Goal: Communication & Community: Ask a question

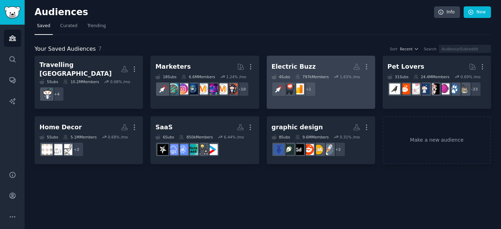
click at [335, 73] on div "Electric Buzz More 4 Sub s 797k Members 1.63 % /mo r/AmazonPayPerClick + 1" at bounding box center [320, 80] width 99 height 38
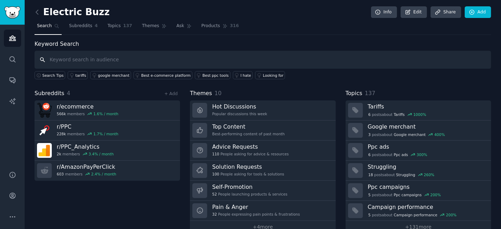
paste input "what are the most common FAQs people ask onTrade Show Booth Design"
type input "what are the most common FAQs people ask onTrade Show Booth Design"
click at [176, 25] on span "Ask" at bounding box center [180, 26] width 8 height 6
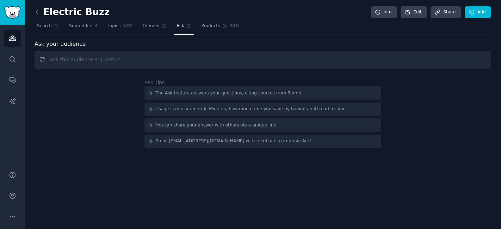
click at [145, 59] on input "text" at bounding box center [263, 60] width 456 height 18
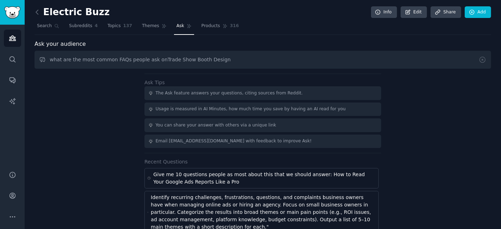
click at [154, 58] on input "what are the most common FAQs people ask onTrade Show Booth Design" at bounding box center [263, 60] width 456 height 18
type input "what are the most common FAQs people ask on Trade Show Booth Design"
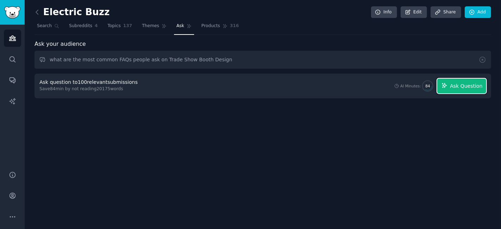
click at [467, 91] on button "Ask Question" at bounding box center [461, 86] width 49 height 15
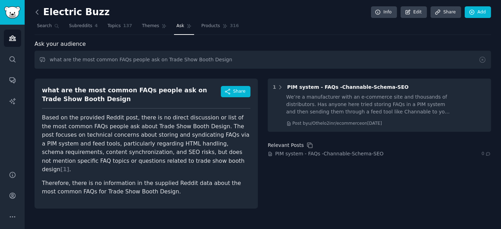
click at [36, 11] on icon at bounding box center [37, 12] width 2 height 4
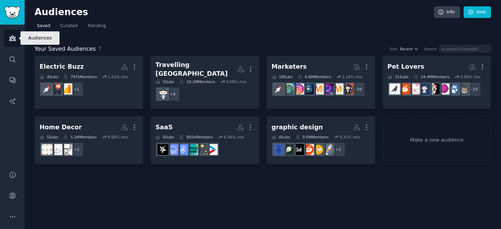
click at [11, 38] on icon "Sidebar" at bounding box center [12, 38] width 7 height 7
click at [470, 12] on icon at bounding box center [471, 12] width 6 height 6
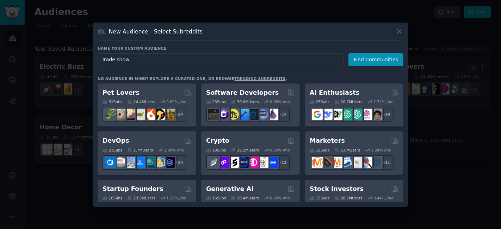
type input "Trade shows"
click button "Find Communities" at bounding box center [375, 59] width 55 height 13
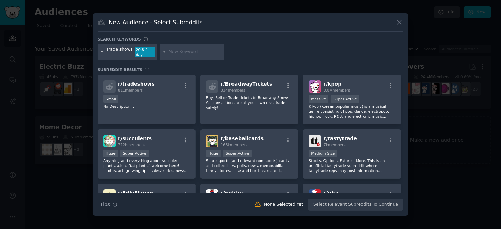
click at [101, 53] on icon at bounding box center [102, 52] width 4 height 4
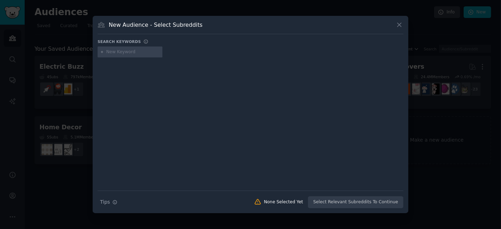
click at [133, 54] on input "text" at bounding box center [133, 52] width 54 height 6
type input "events"
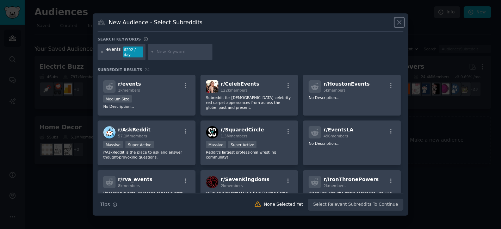
click at [399, 24] on icon at bounding box center [398, 22] width 7 height 7
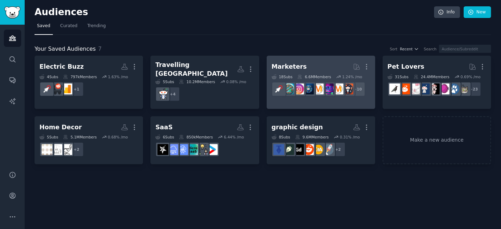
click at [307, 71] on h2 "Marketers More" at bounding box center [320, 67] width 99 height 12
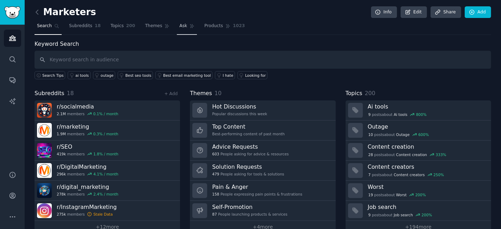
click at [179, 23] on span "Ask" at bounding box center [183, 26] width 8 height 6
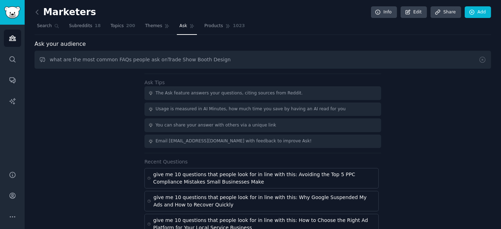
click at [153, 58] on input "what are the most common FAQs people ask onTrade Show Booth Design" at bounding box center [263, 60] width 456 height 18
click at [221, 62] on input "what are the most common FAQs people ask on Trade Show Booth Design" at bounding box center [263, 60] width 456 height 18
type input "what are the most common FAQs people ask on Trade Show Booth Design and setup?"
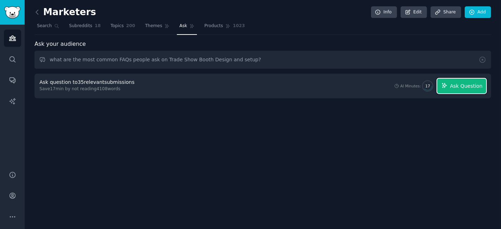
click at [464, 85] on span "Ask Question" at bounding box center [466, 85] width 32 height 7
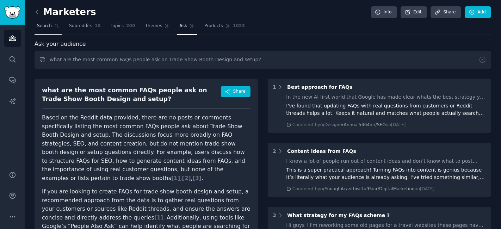
click at [47, 26] on span "Search" at bounding box center [44, 26] width 15 height 6
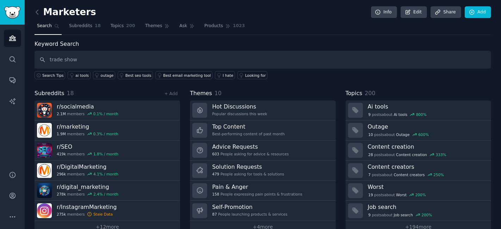
type input "trade show"
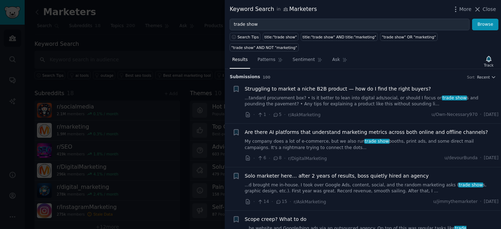
click at [136, 42] on div at bounding box center [250, 114] width 501 height 229
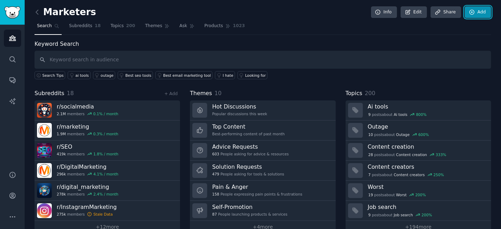
click at [479, 11] on link "Add" at bounding box center [477, 12] width 26 height 12
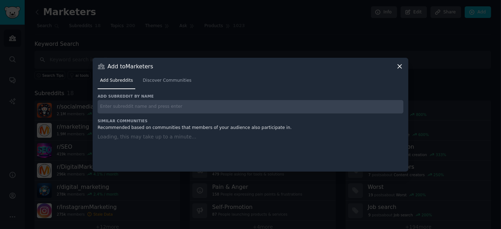
click at [149, 106] on input "text" at bounding box center [251, 107] width 306 height 14
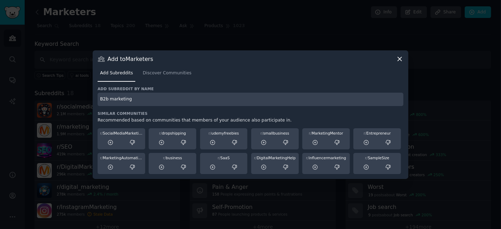
type input "B2b marketing"
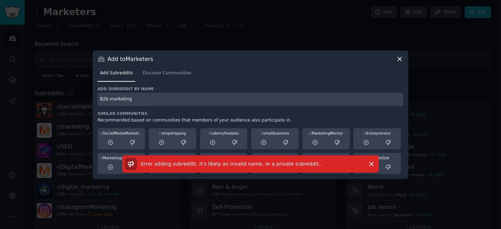
click at [146, 95] on input "B2b marketing" at bounding box center [251, 100] width 306 height 14
click at [402, 59] on icon at bounding box center [399, 58] width 7 height 7
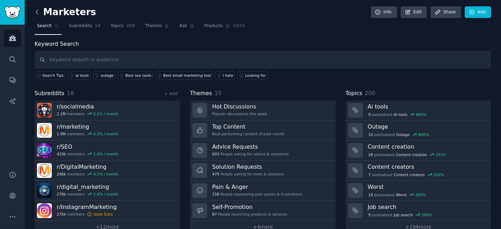
click at [36, 13] on icon at bounding box center [36, 11] width 7 height 7
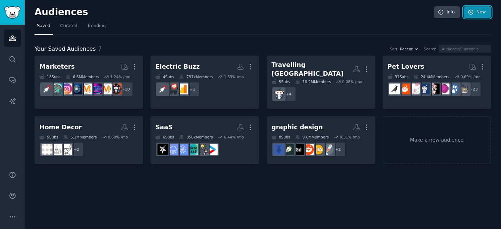
click at [474, 11] on link "New" at bounding box center [476, 12] width 27 height 12
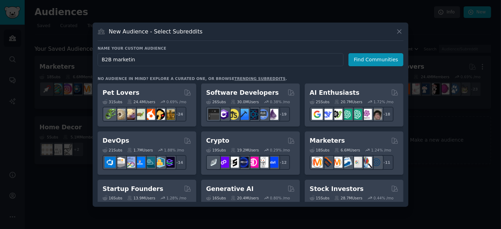
type input "B2B marketing"
click button "Find Communities" at bounding box center [375, 59] width 55 height 13
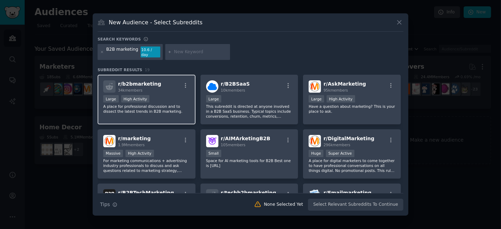
click at [165, 91] on div "r/ b2bmarketing 34k members Large High Activity A place for professional discus…" at bounding box center [147, 100] width 98 height 50
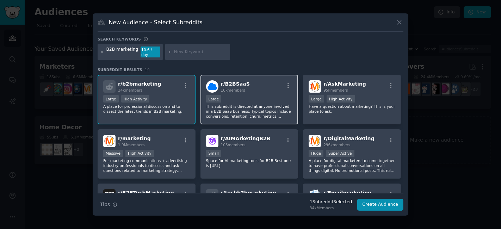
click at [220, 91] on div "r/ B2BSaaS 10k members 10,000 - 100,000 members Large This subreddit is directe…" at bounding box center [249, 100] width 98 height 50
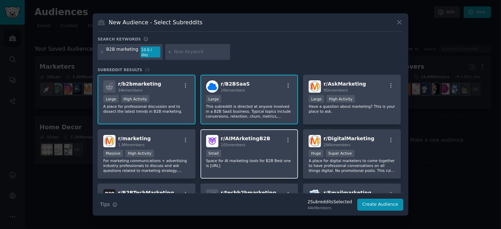
click at [263, 142] on div "r/ AIMArketingB2B 105 members" at bounding box center [249, 141] width 87 height 12
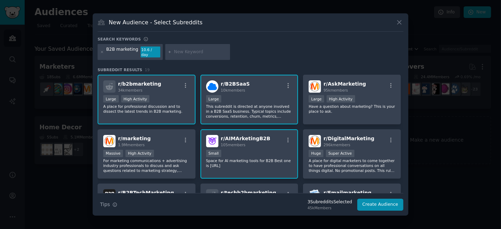
click at [256, 136] on span "r/ AIMArketingB2B" at bounding box center [246, 139] width 50 height 6
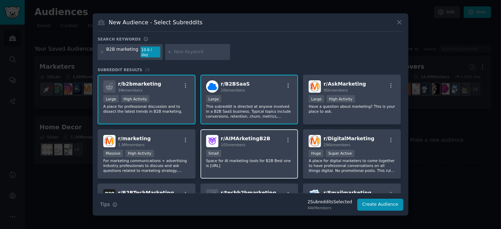
scroll to position [39, 0]
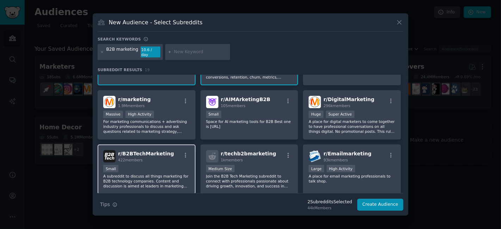
click at [151, 158] on div "422 members" at bounding box center [146, 159] width 56 height 5
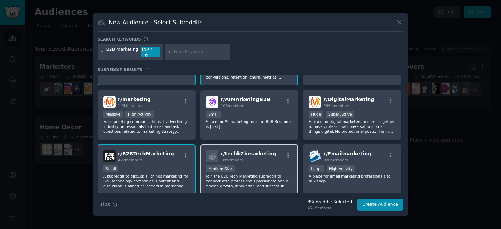
click at [262, 152] on span "r/ techb2bmarketing" at bounding box center [248, 154] width 55 height 6
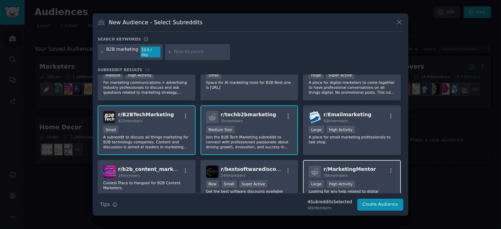
scroll to position [156, 0]
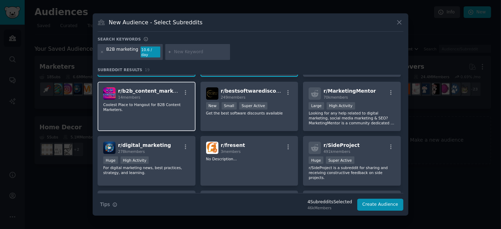
click at [152, 95] on div "14 members" at bounding box center [149, 97] width 63 height 5
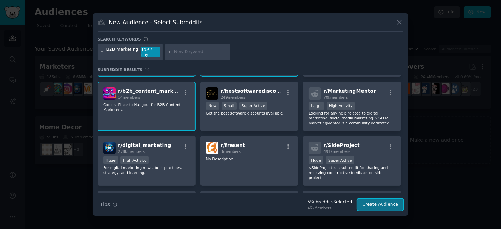
click at [379, 202] on button "Create Audience" at bounding box center [380, 205] width 46 height 12
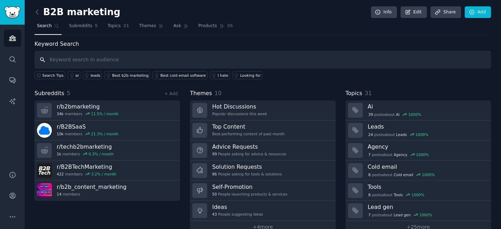
paste input "what are the most common FAQs people ask onTrade Show Booth Design"
click at [124, 58] on input "what are the most common FAQs people ask onTrade Show Booth Design" at bounding box center [263, 60] width 456 height 18
click at [163, 57] on input "what are the most common questions people ask onTrade Show Booth Design" at bounding box center [263, 60] width 456 height 18
click at [207, 59] on input "what are the most common questions people ask on Trade Show Booth Design" at bounding box center [263, 60] width 456 height 18
click at [238, 58] on input "what are the most common questions people ask on Trade Show Booth Design" at bounding box center [263, 60] width 456 height 18
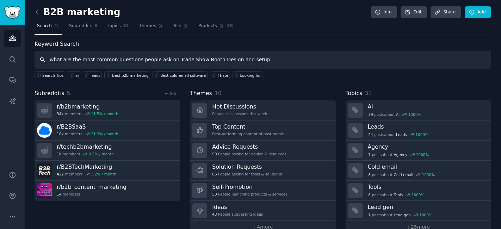
type input "what are the most common questions people ask on Trade Show Booth Design and se…"
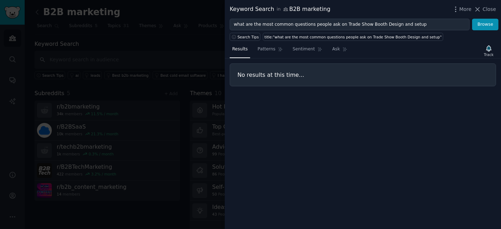
click at [161, 40] on div at bounding box center [250, 114] width 501 height 229
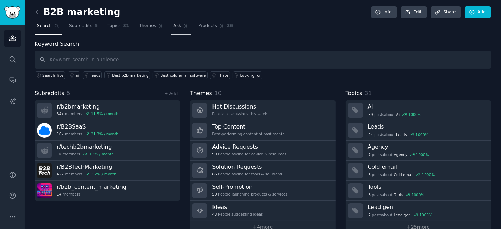
click at [173, 25] on span "Ask" at bounding box center [177, 26] width 8 height 6
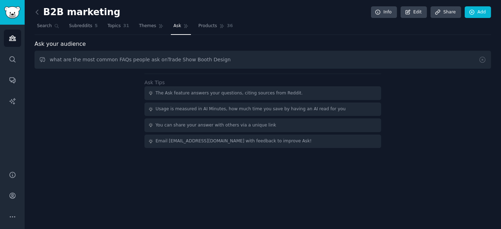
click at [122, 58] on input "what are the most common FAQs people ask onTrade Show Booth Design" at bounding box center [263, 60] width 456 height 18
click at [164, 59] on input "what are the most common questions people ask onTrade Show Booth Design" at bounding box center [263, 60] width 456 height 18
click at [236, 57] on input "what are the most common questions people ask on Trade Show Booth Design" at bounding box center [263, 60] width 456 height 18
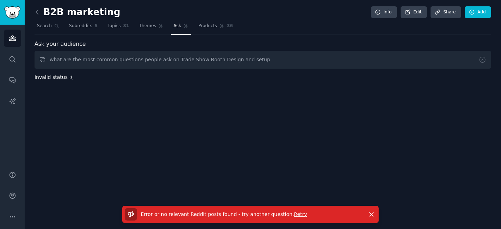
drag, startPoint x: 111, startPoint y: 58, endPoint x: 40, endPoint y: 58, distance: 70.4
click at [40, 58] on input "what are the most common questions people ask on Trade Show Booth Design and se…" at bounding box center [263, 60] width 456 height 18
drag, startPoint x: 133, startPoint y: 59, endPoint x: 221, endPoint y: 59, distance: 88.0
click at [221, 59] on input "questions people ask on Trade Show Booth Design and setup" at bounding box center [263, 60] width 456 height 18
type input "questions people ask on Trade Shows"
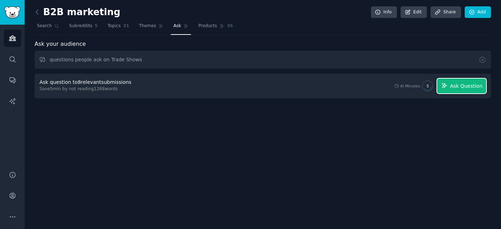
click at [474, 87] on span "Ask Question" at bounding box center [466, 85] width 32 height 7
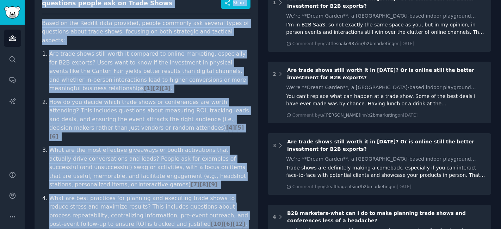
scroll to position [206, 0]
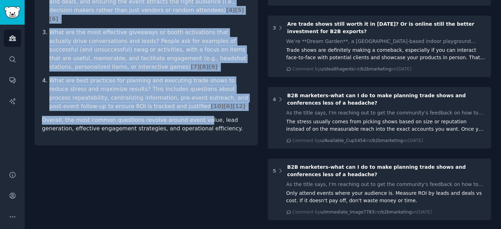
drag, startPoint x: 31, startPoint y: 92, endPoint x: 192, endPoint y: 94, distance: 160.6
copy div "questions people ask on Trade Shows Share Based on the Reddit data provided, pe…"
